Goal: Information Seeking & Learning: Learn about a topic

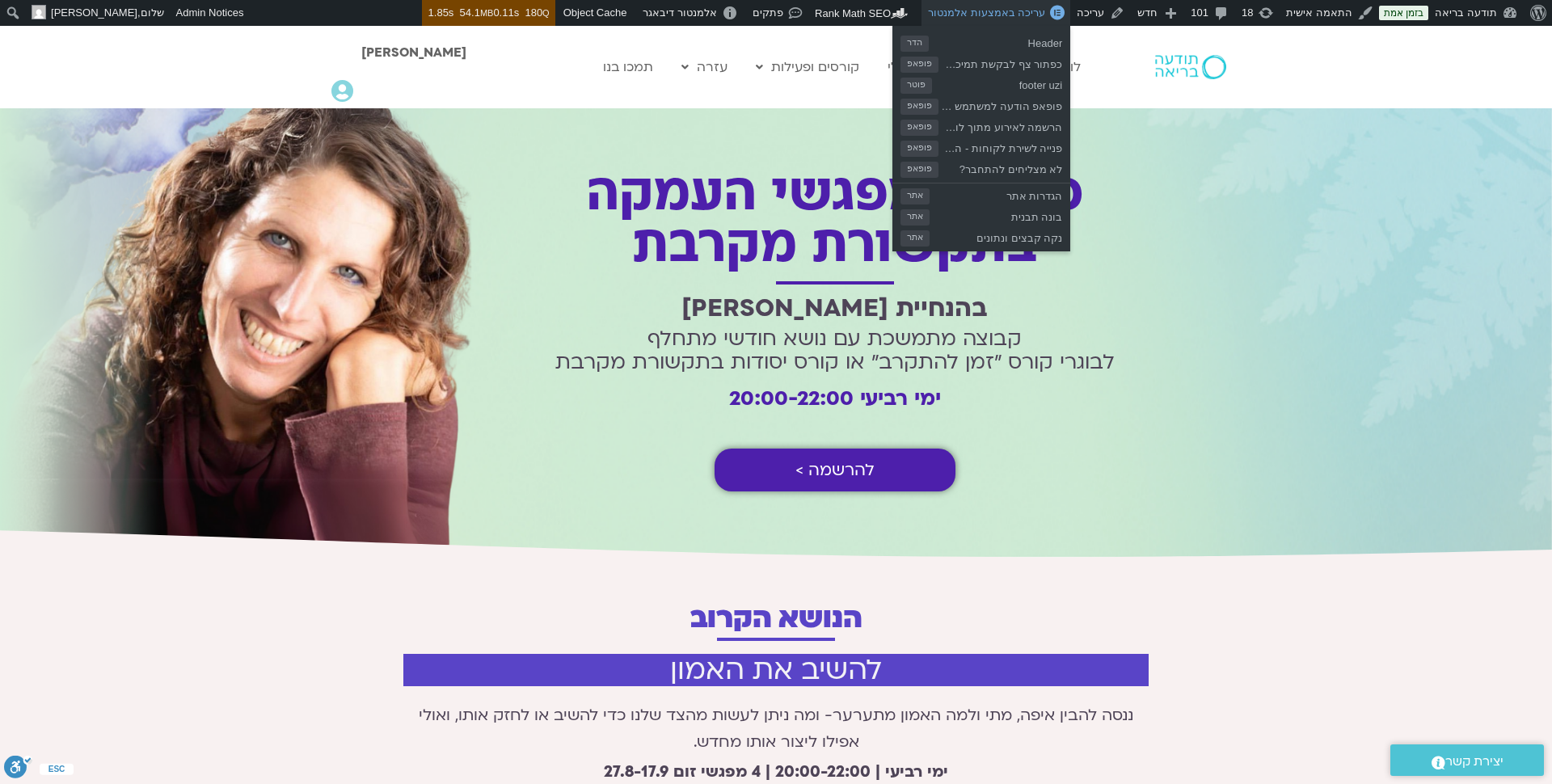
click at [1033, 18] on span "עריכה באמצעות אלמנטור" at bounding box center [986, 13] width 117 height 12
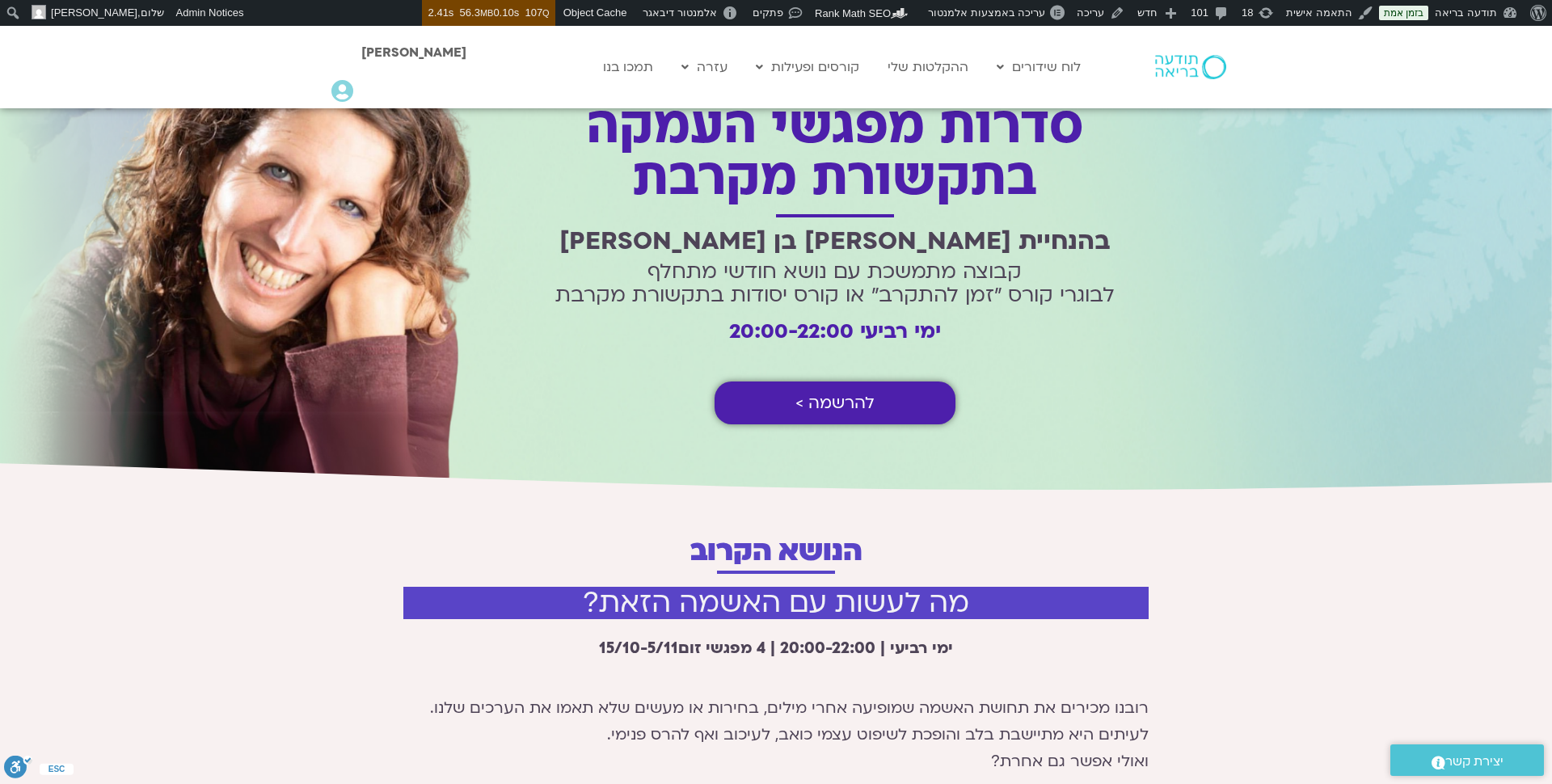
scroll to position [82, 0]
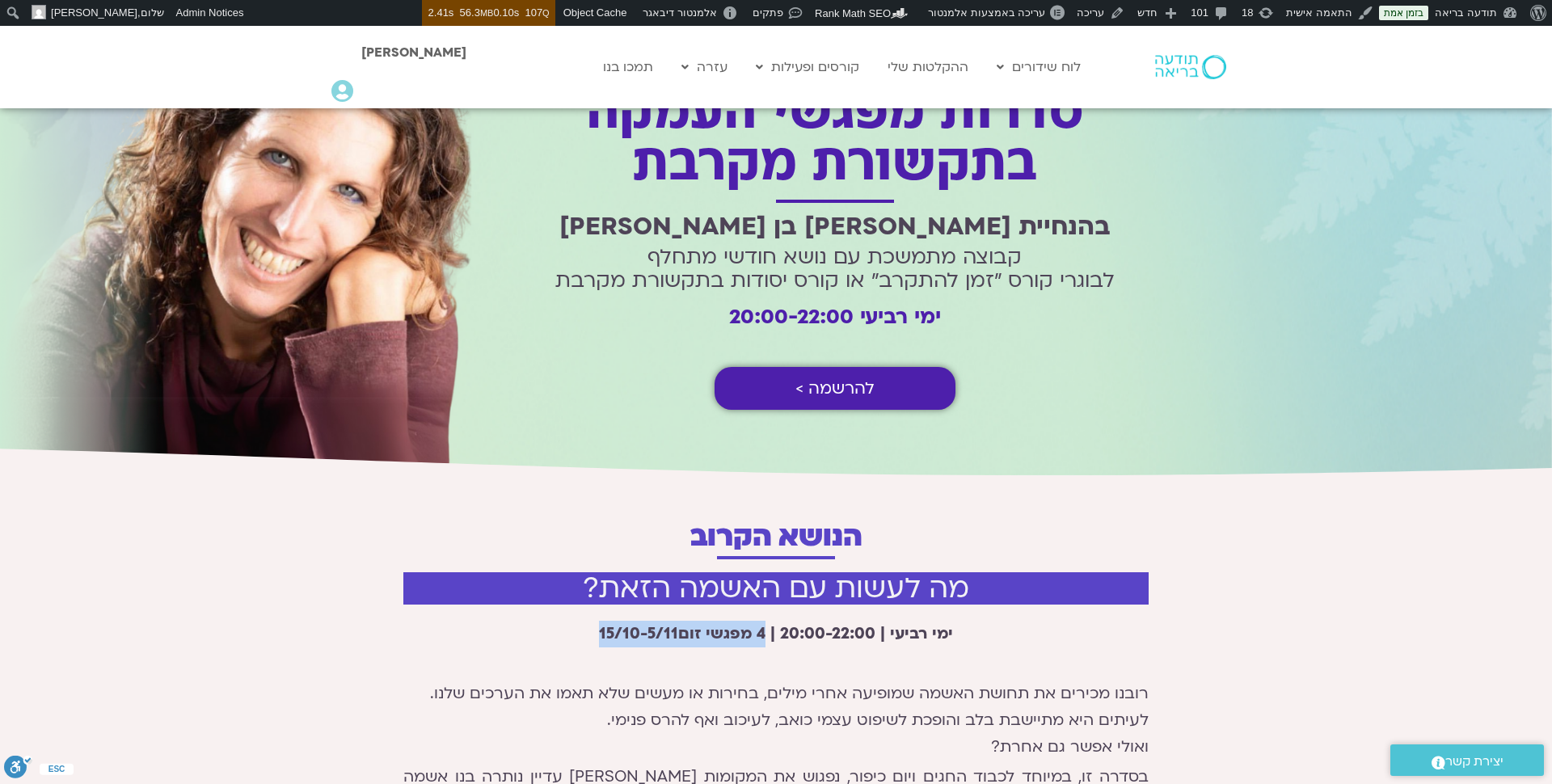
drag, startPoint x: 766, startPoint y: 631, endPoint x: 568, endPoint y: 646, distance: 198.6
click at [568, 646] on div "ימי רביעי | 20:00-22:00 | 4 מפגשי זום 15/10-5/11 רובנו מכירים את תחושת האשמה שמ…" at bounding box center [776, 759] width 745 height 276
copy strong "4 מפגשי זום 15/10-5/11"
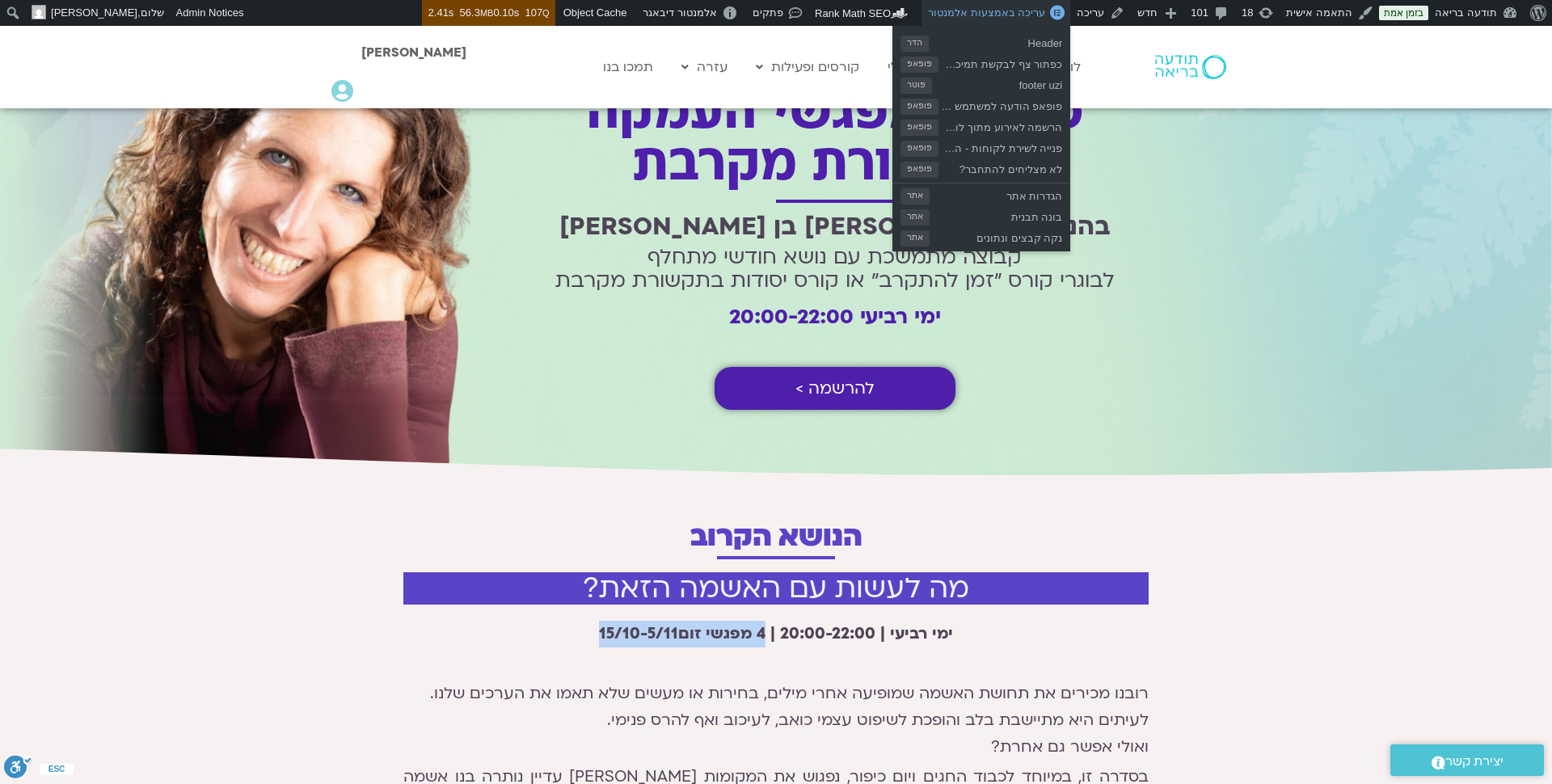
click at [995, 7] on span "עריכה באמצעות אלמנטור" at bounding box center [986, 13] width 117 height 12
